Goal: Task Accomplishment & Management: Use online tool/utility

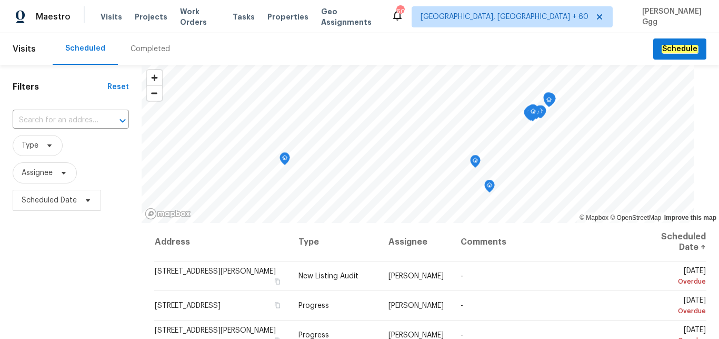
click at [134, 45] on div "Completed" at bounding box center [150, 49] width 39 height 11
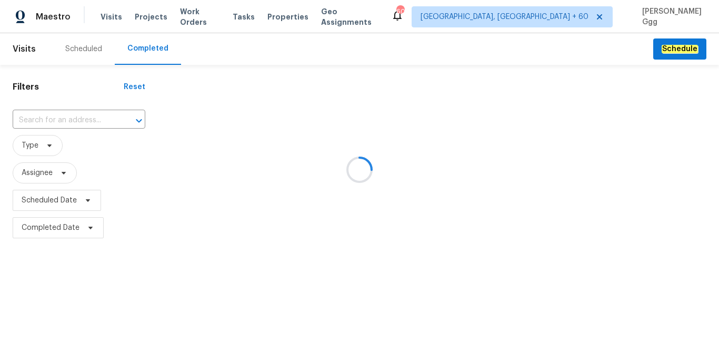
click at [35, 119] on div at bounding box center [359, 169] width 719 height 339
click at [34, 118] on div at bounding box center [359, 169] width 719 height 339
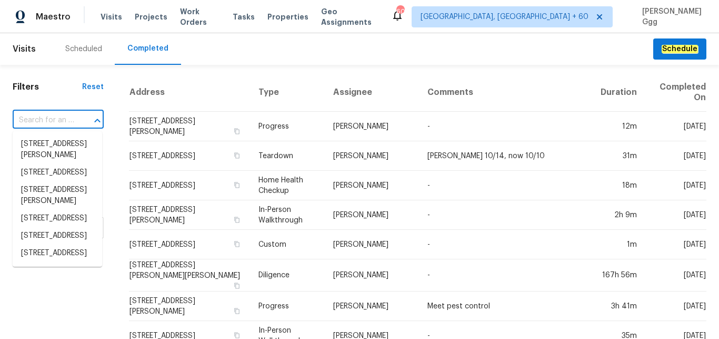
click at [34, 118] on input "text" at bounding box center [44, 120] width 62 height 16
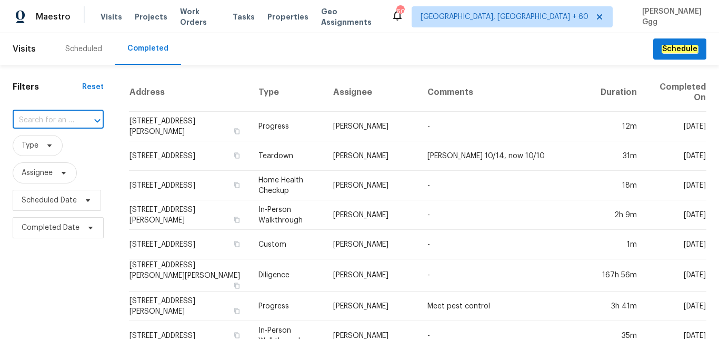
paste input "[STREET_ADDRESS]"
type input "[STREET_ADDRESS]"
click at [46, 145] on li "[STREET_ADDRESS]" at bounding box center [58, 143] width 90 height 17
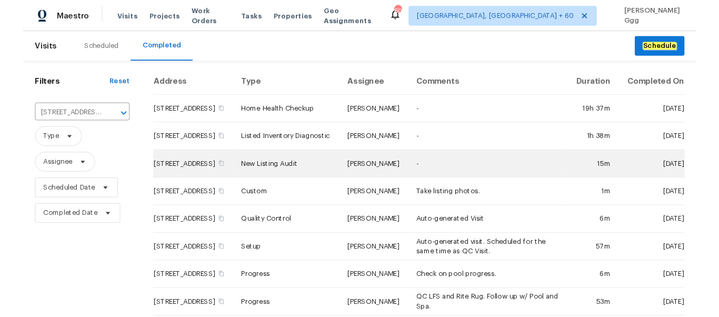
scroll to position [148, 0]
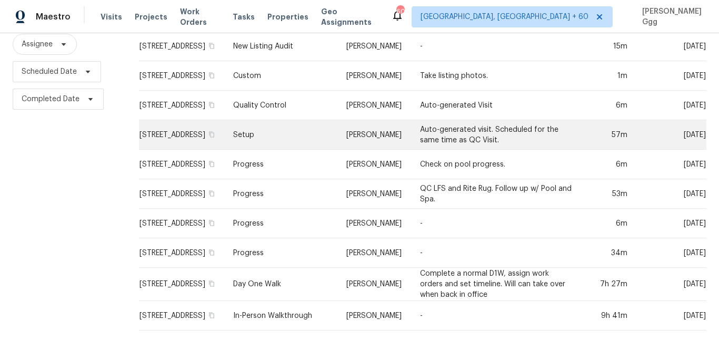
click at [273, 129] on td "Setup" at bounding box center [282, 134] width 114 height 29
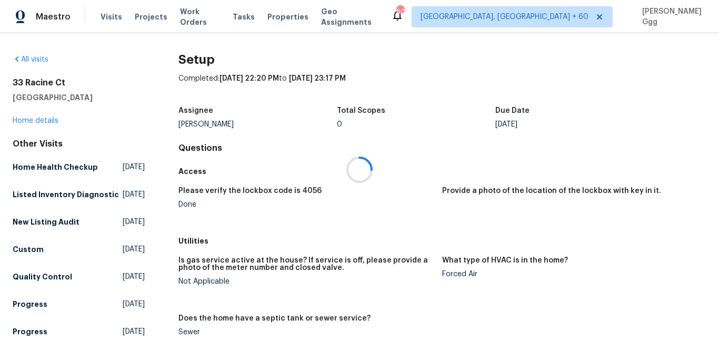
click at [421, 109] on div at bounding box center [359, 169] width 719 height 339
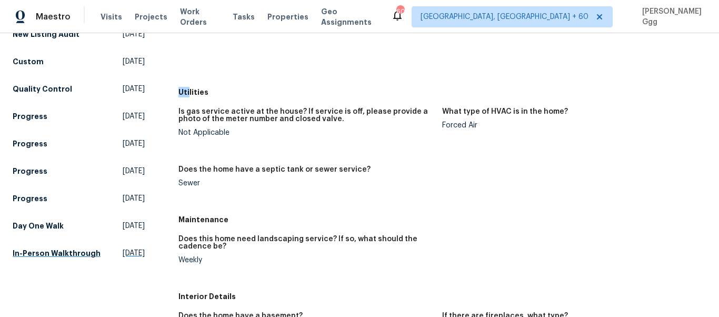
scroll to position [197, 0]
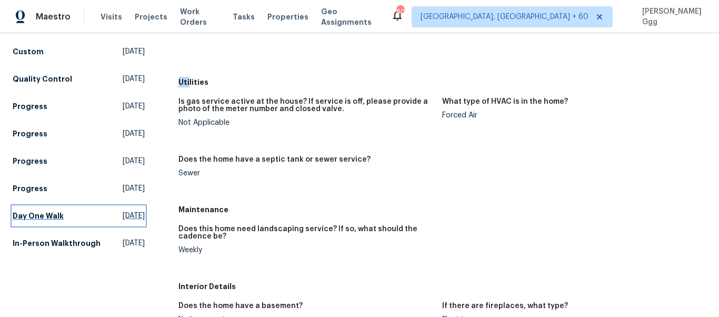
click at [48, 221] on h5 "Day One Walk" at bounding box center [38, 216] width 51 height 11
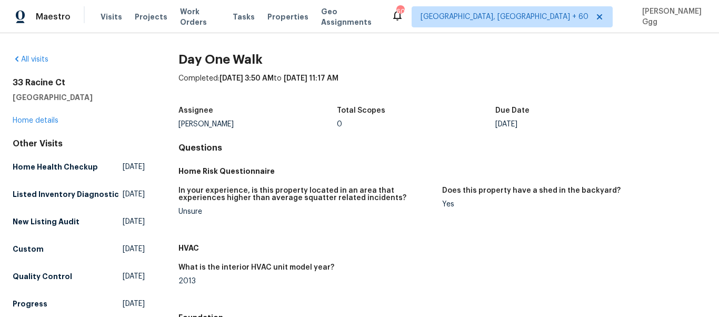
click at [347, 233] on div "In your experience, is this property located in an area that experiences higher…" at bounding box center [442, 210] width 528 height 58
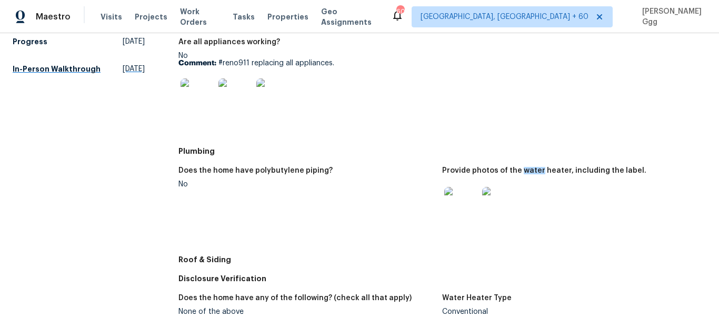
scroll to position [368, 0]
